Goal: Information Seeking & Learning: Check status

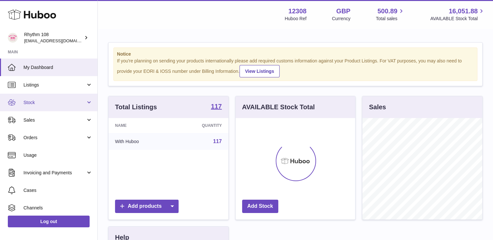
scroll to position [102, 120]
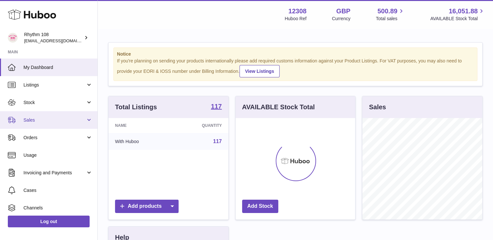
click at [63, 124] on link "Sales" at bounding box center [48, 120] width 97 height 18
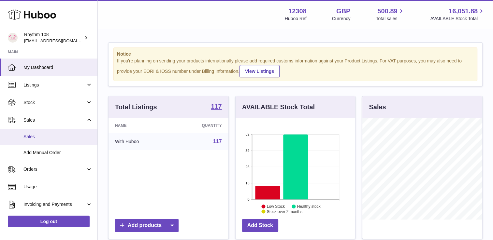
click at [50, 141] on link "Sales" at bounding box center [48, 137] width 97 height 16
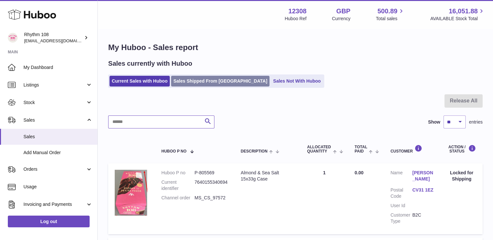
drag, startPoint x: 175, startPoint y: 121, endPoint x: 201, endPoint y: 86, distance: 43.9
click at [192, 83] on link "Sales Shipped From Huboo" at bounding box center [220, 81] width 98 height 11
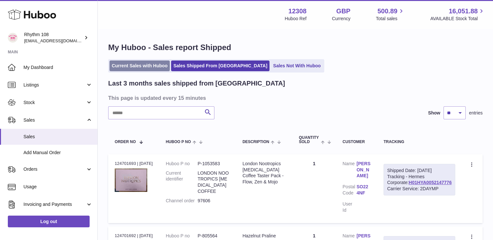
click at [151, 68] on link "Current Sales with Huboo" at bounding box center [139, 66] width 60 height 11
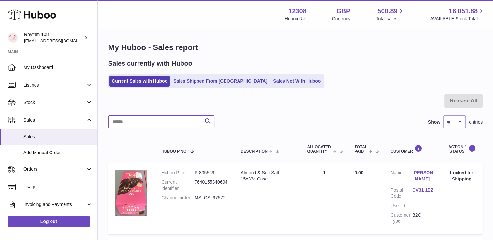
click at [174, 123] on input "text" at bounding box center [161, 122] width 106 height 13
paste input "**********"
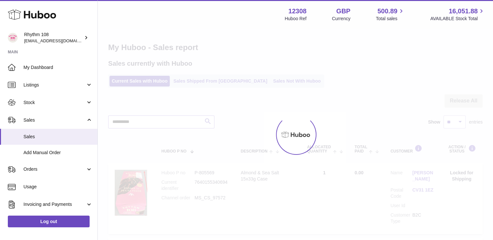
type input "**********"
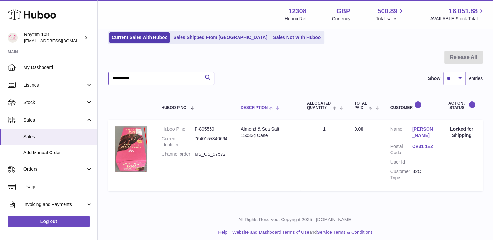
scroll to position [44, 0]
click at [210, 131] on dd "P-805569" at bounding box center [211, 129] width 33 height 6
copy dd "805569"
